Goal: Task Accomplishment & Management: Manage account settings

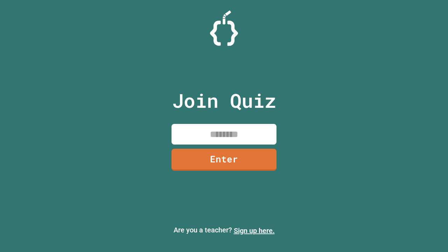
click at [254, 230] on link "Sign up here." at bounding box center [254, 230] width 41 height 8
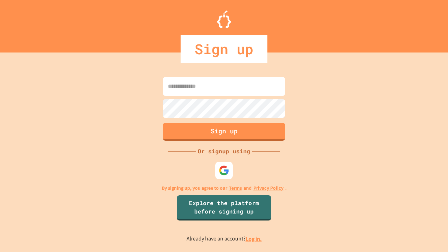
click at [254, 238] on link "Log in." at bounding box center [253, 238] width 16 height 7
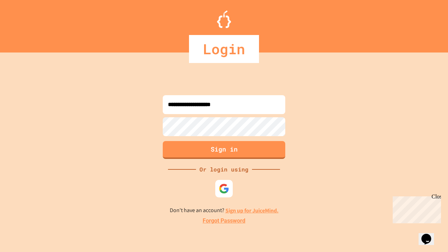
type input "**********"
